Goal: Find specific page/section: Find specific page/section

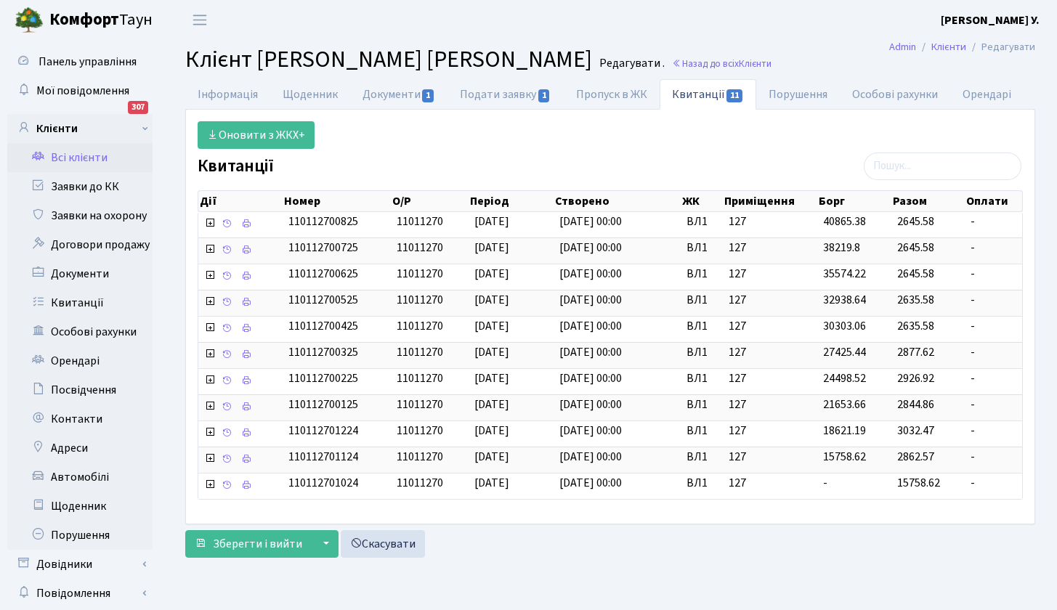
click at [98, 157] on link "Всі клієнти" at bounding box center [79, 157] width 145 height 29
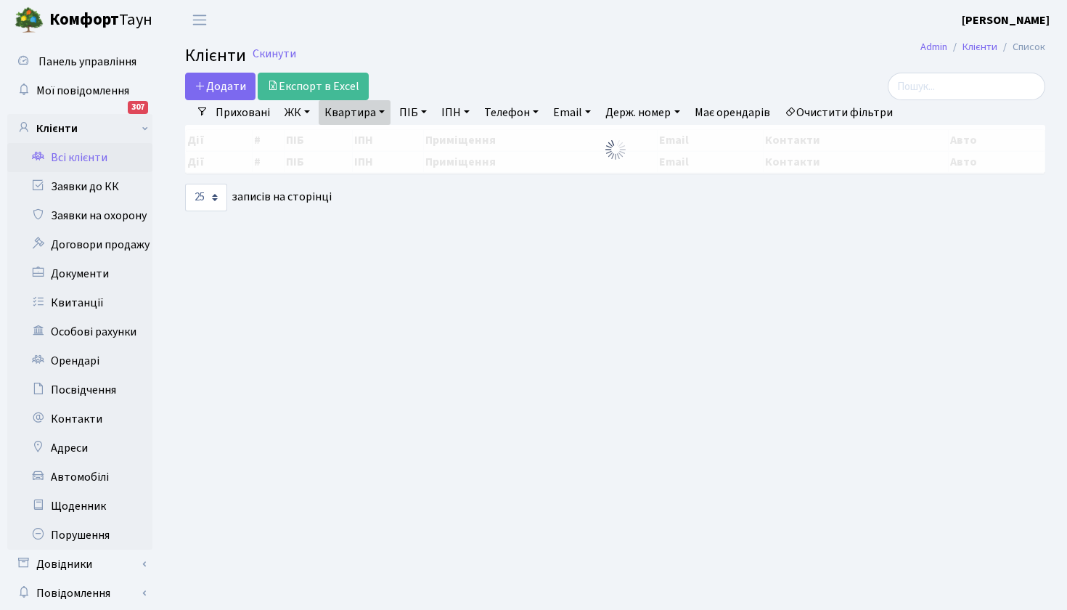
select select "25"
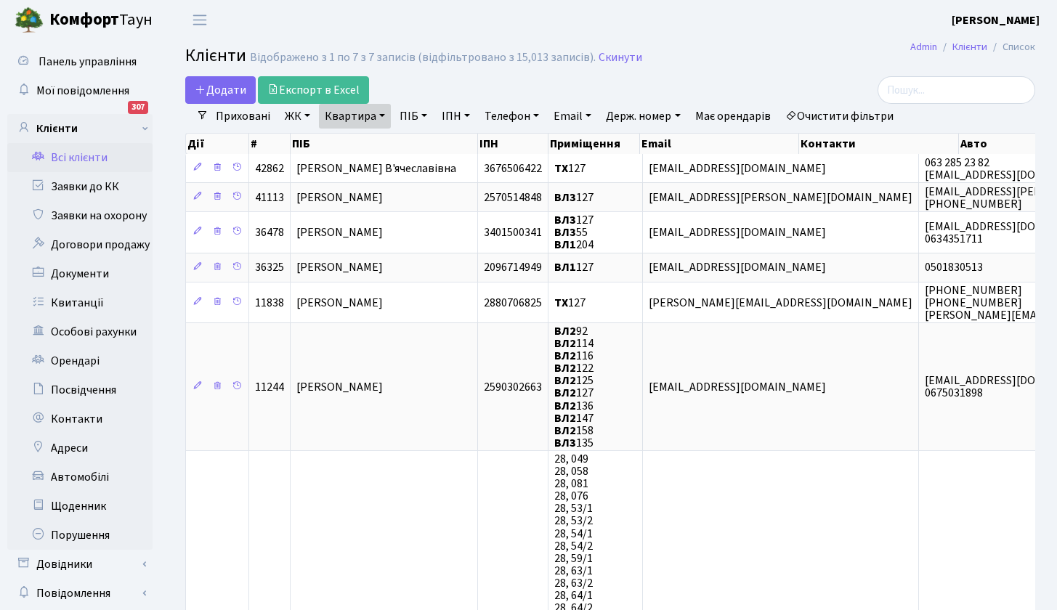
click at [384, 116] on link "Квартира" at bounding box center [355, 116] width 72 height 25
type input "192"
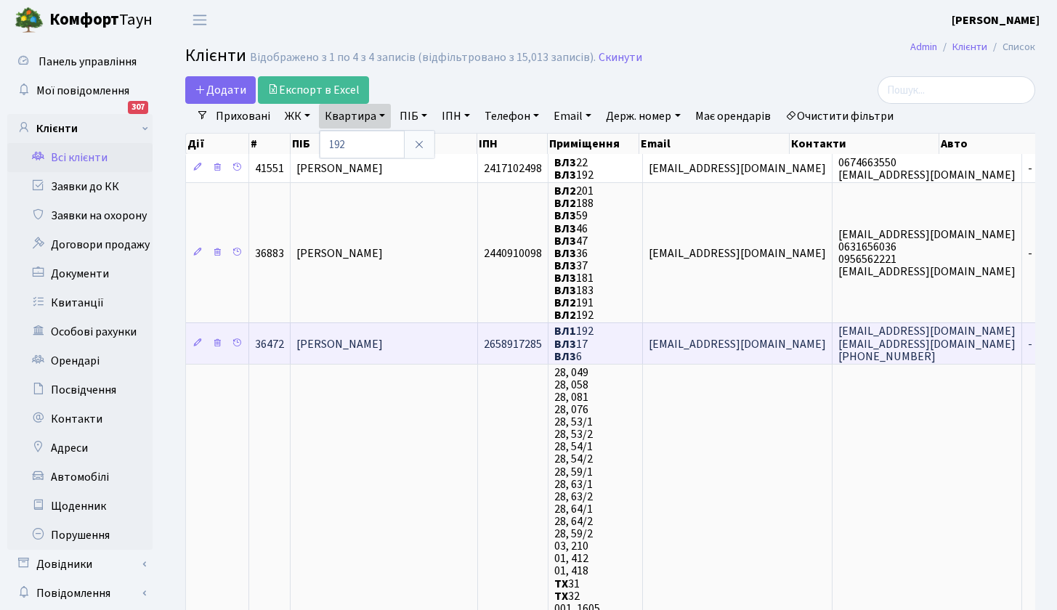
click at [370, 345] on span "[PERSON_NAME]" at bounding box center [339, 344] width 86 height 16
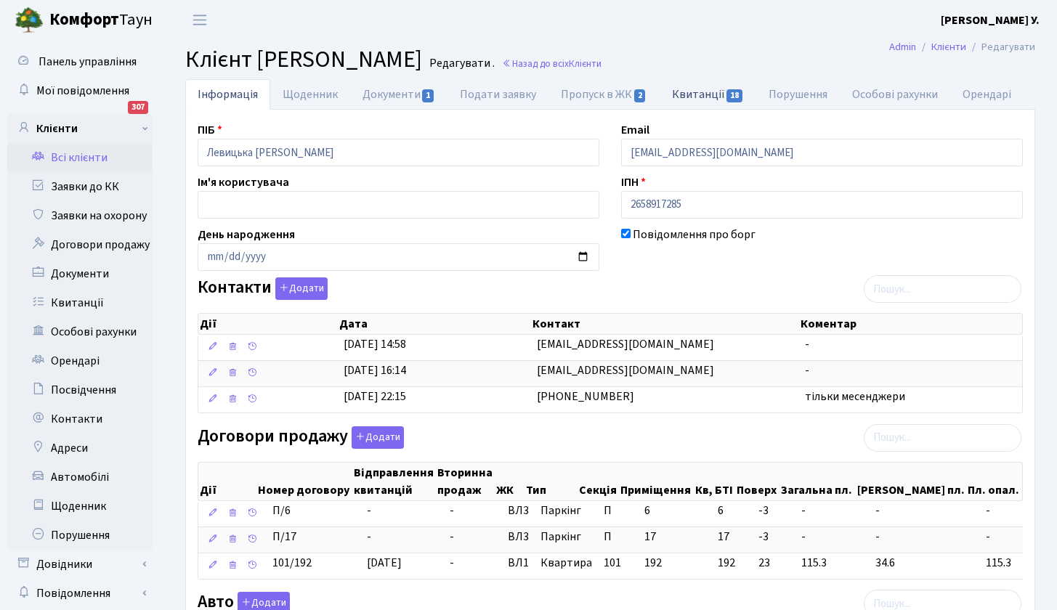
click at [704, 94] on link "Квитанції 18" at bounding box center [707, 94] width 97 height 30
select select "25"
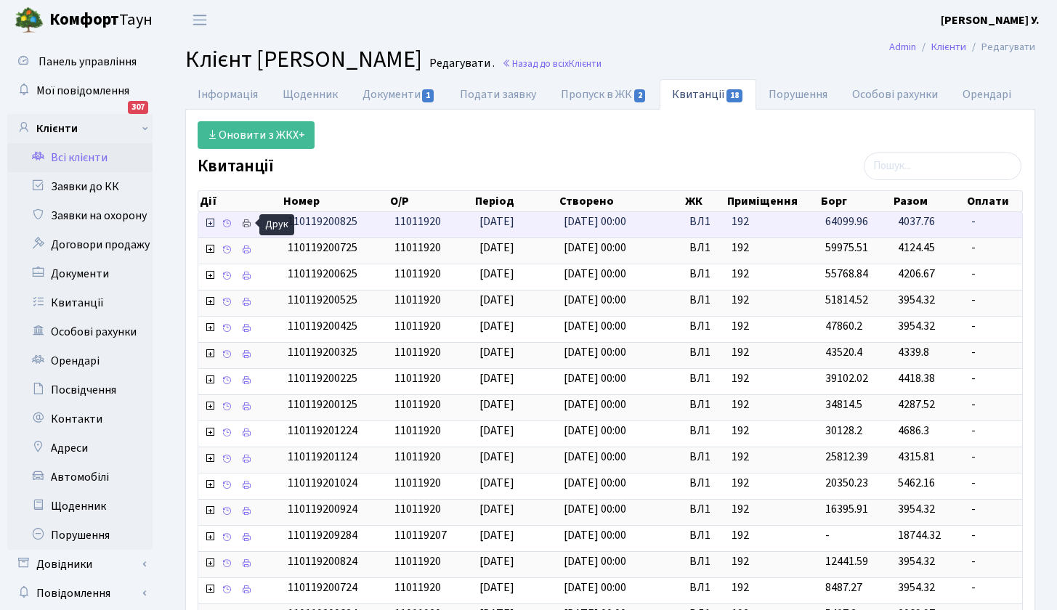
click at [241, 220] on icon at bounding box center [246, 224] width 10 height 10
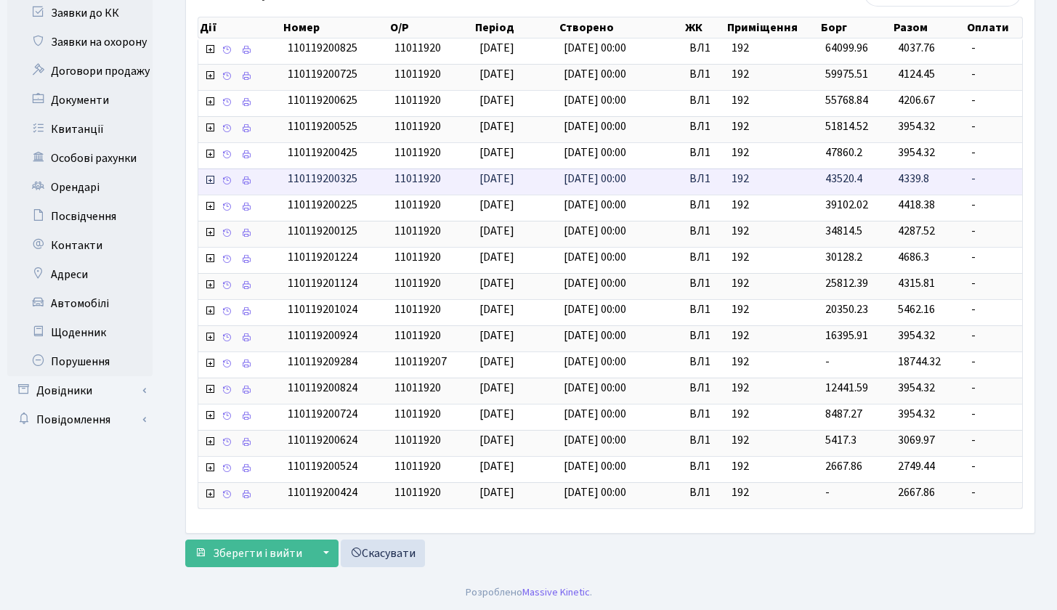
scroll to position [41, 0]
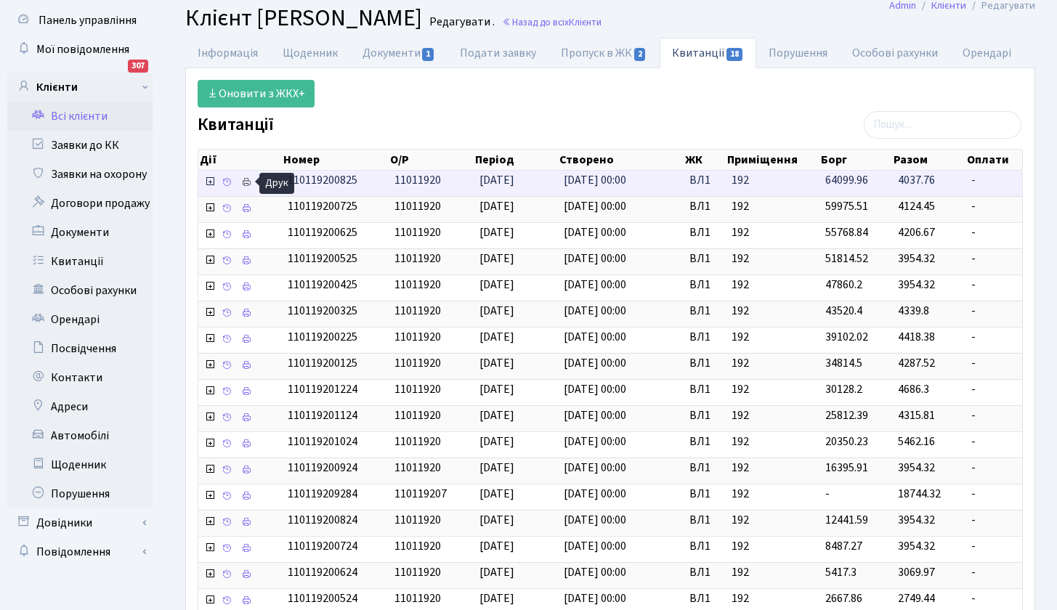
click at [248, 182] on icon at bounding box center [246, 182] width 10 height 10
